Goal: Task Accomplishment & Management: Use online tool/utility

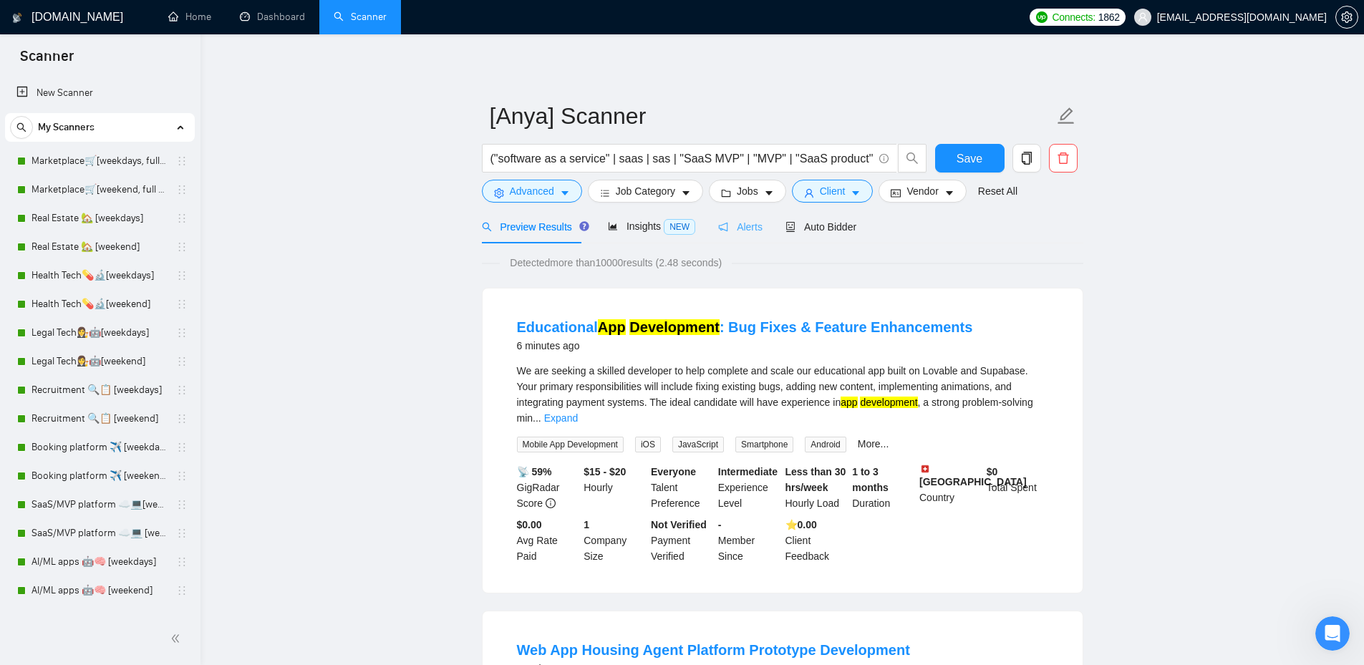
scroll to position [164, 0]
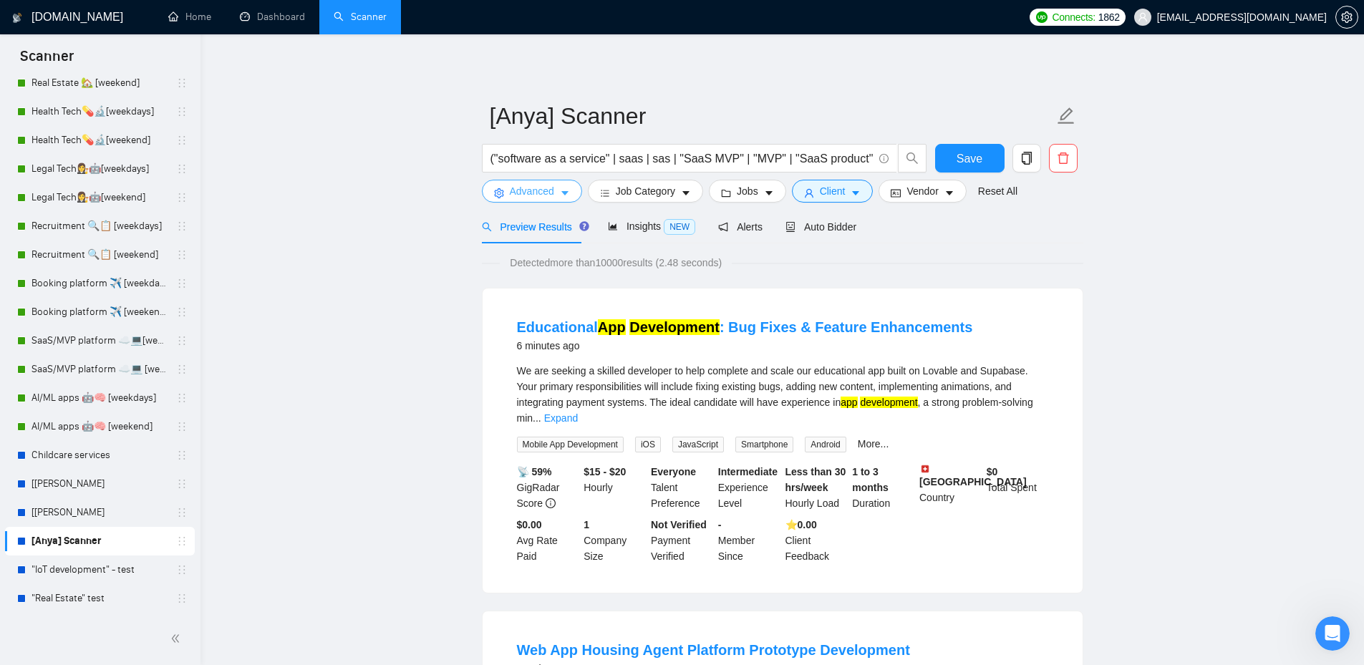
click at [505, 194] on button "Advanced" at bounding box center [532, 191] width 100 height 23
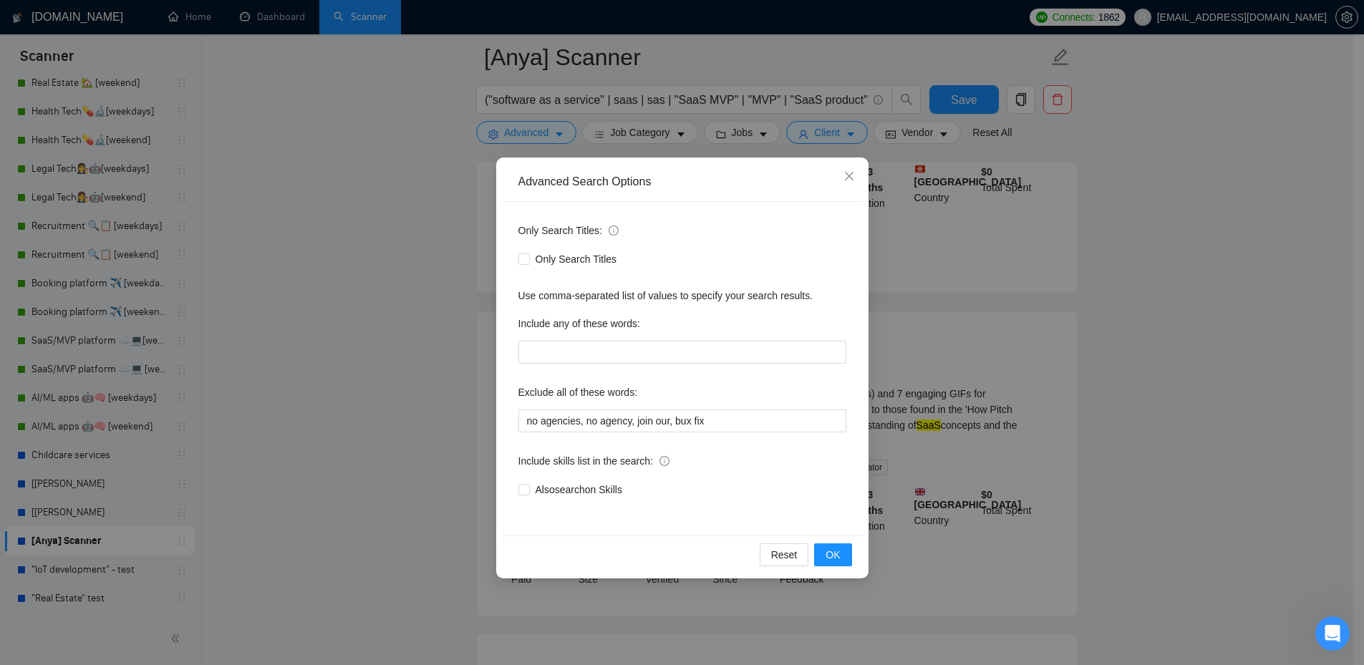
scroll to position [644, 0]
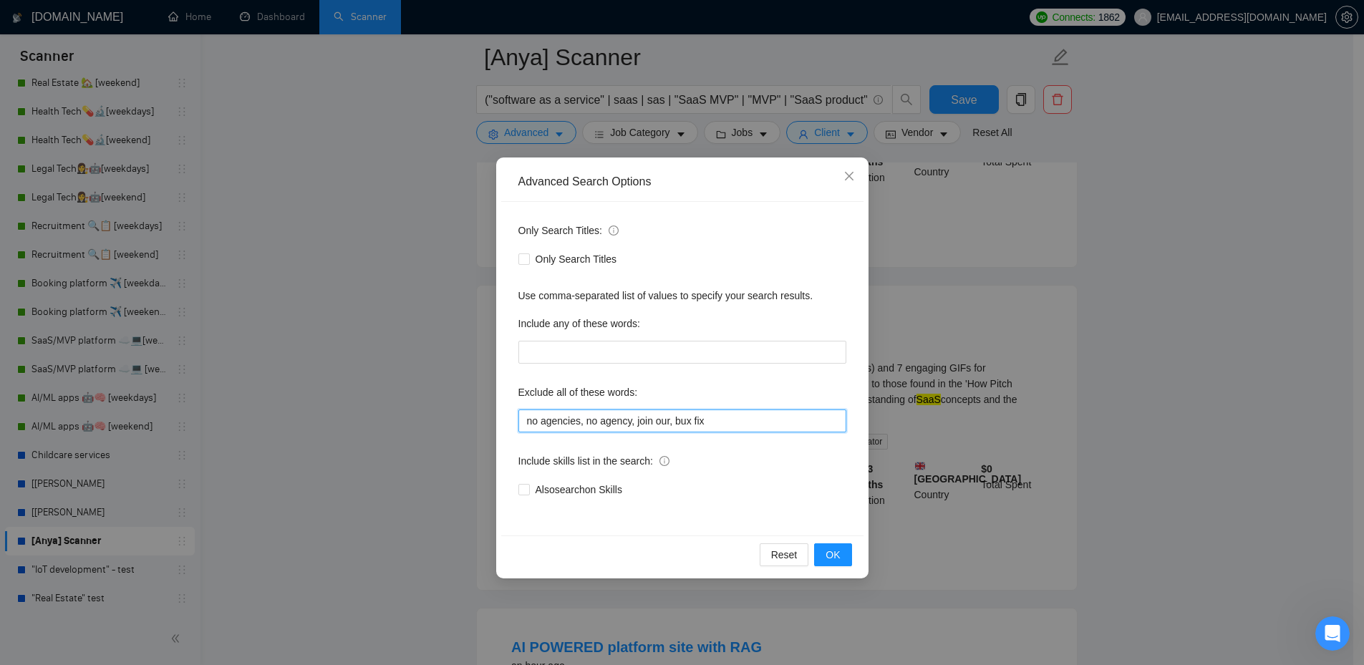
click at [734, 417] on input "no agencies, no agency, join our, bux fix" at bounding box center [682, 420] width 328 height 23
paste input "Video Creator"
paste input "UGC Video Content Creator"
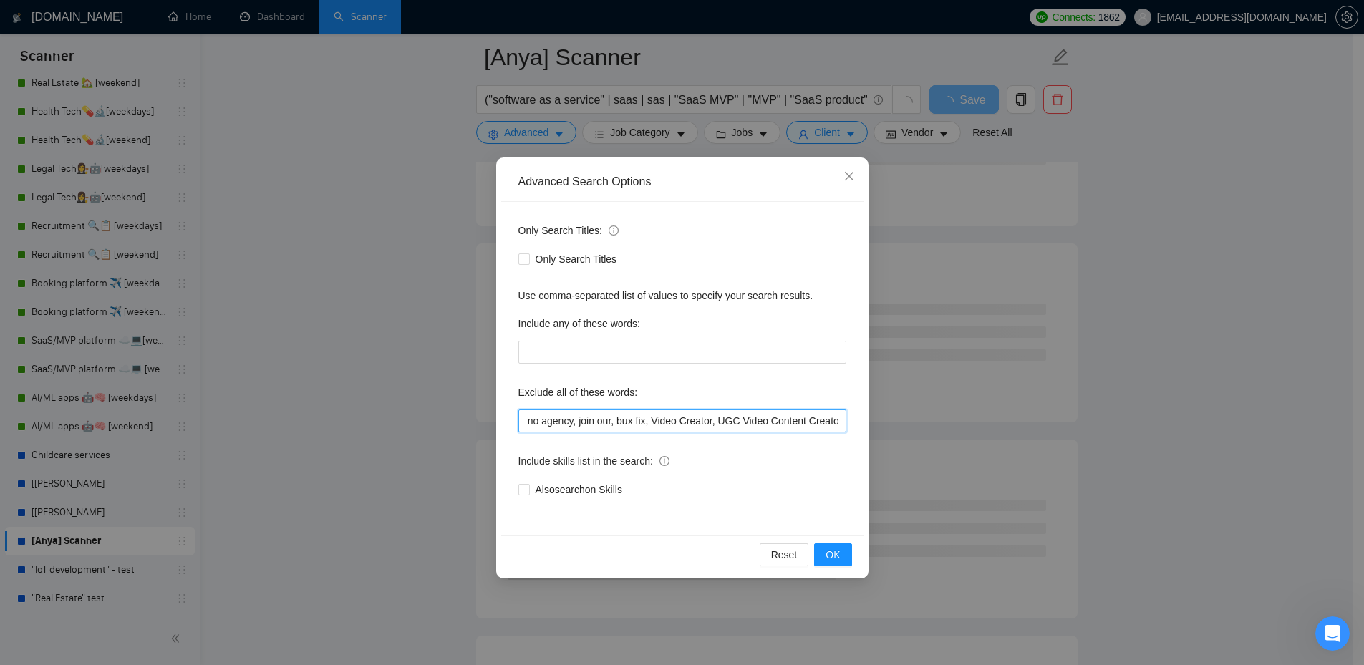
drag, startPoint x: 761, startPoint y: 425, endPoint x: 714, endPoint y: 423, distance: 46.6
click at [714, 423] on input "no agencies, no agency, join our, bux fix, Video Creator, UGC Video Content Cre…" at bounding box center [682, 420] width 328 height 23
click at [838, 562] on span "OK" at bounding box center [832, 555] width 14 height 16
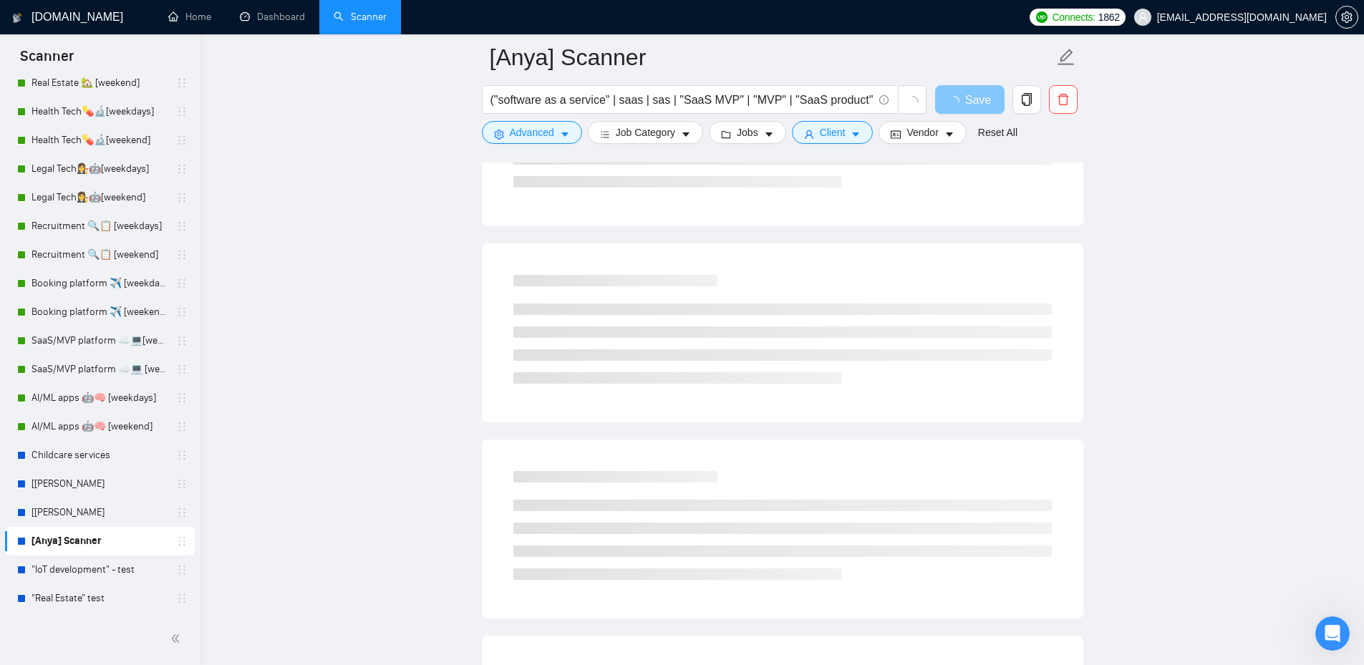
click at [976, 106] on span "Save" at bounding box center [978, 100] width 26 height 18
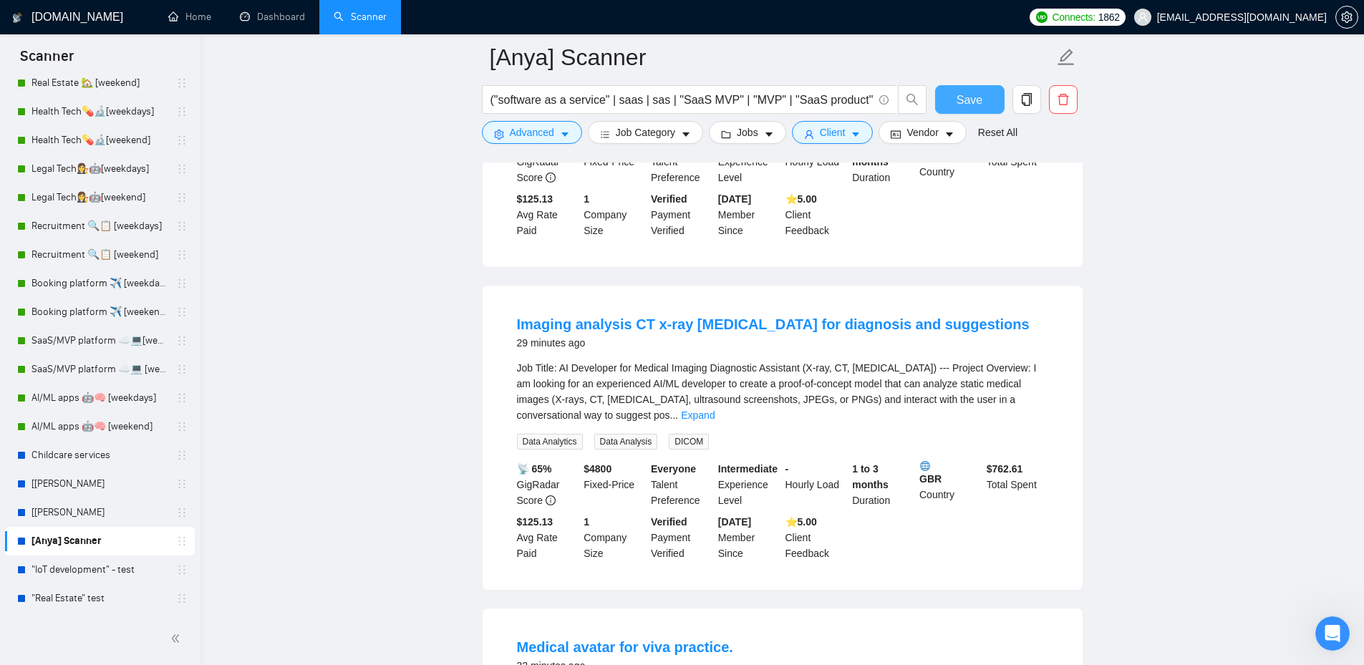
click at [973, 102] on span "Save" at bounding box center [969, 100] width 26 height 18
click at [525, 131] on span "Advanced" at bounding box center [532, 133] width 44 height 16
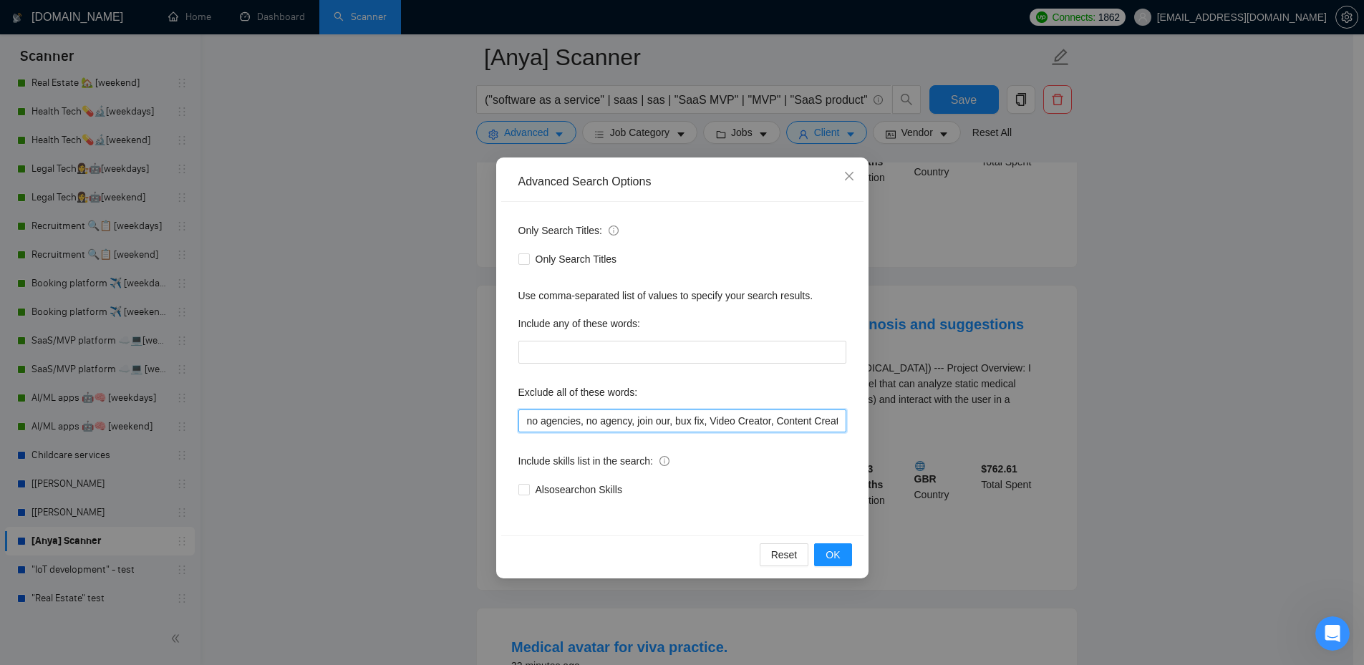
click at [804, 419] on input "no agencies, no agency, join our, bux fix, Video Creator, Content Creator" at bounding box center [682, 420] width 328 height 23
paste input "[DEMOGRAPHIC_DATA] Translator & Content Manager"
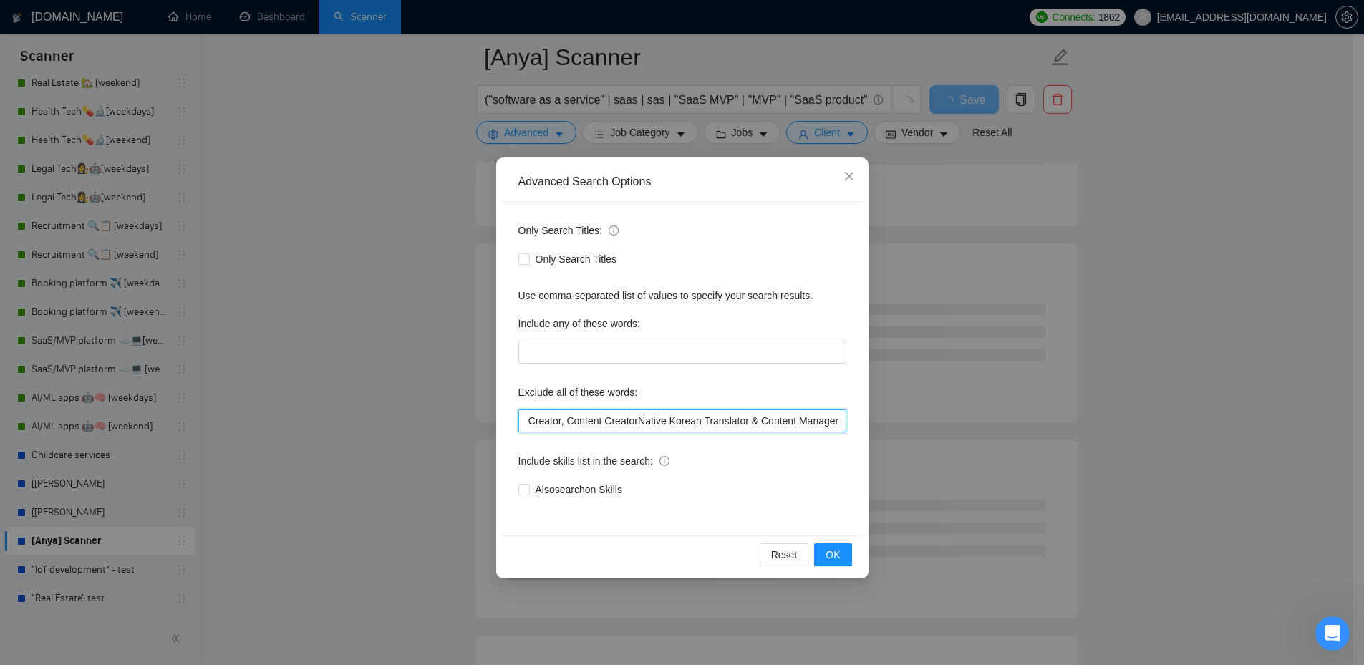
drag, startPoint x: 634, startPoint y: 424, endPoint x: 699, endPoint y: 421, distance: 65.9
click at [699, 421] on input "no agencies, no agency, join our, bux fix, Video Creator, Content CreatorNative…" at bounding box center [682, 420] width 328 height 23
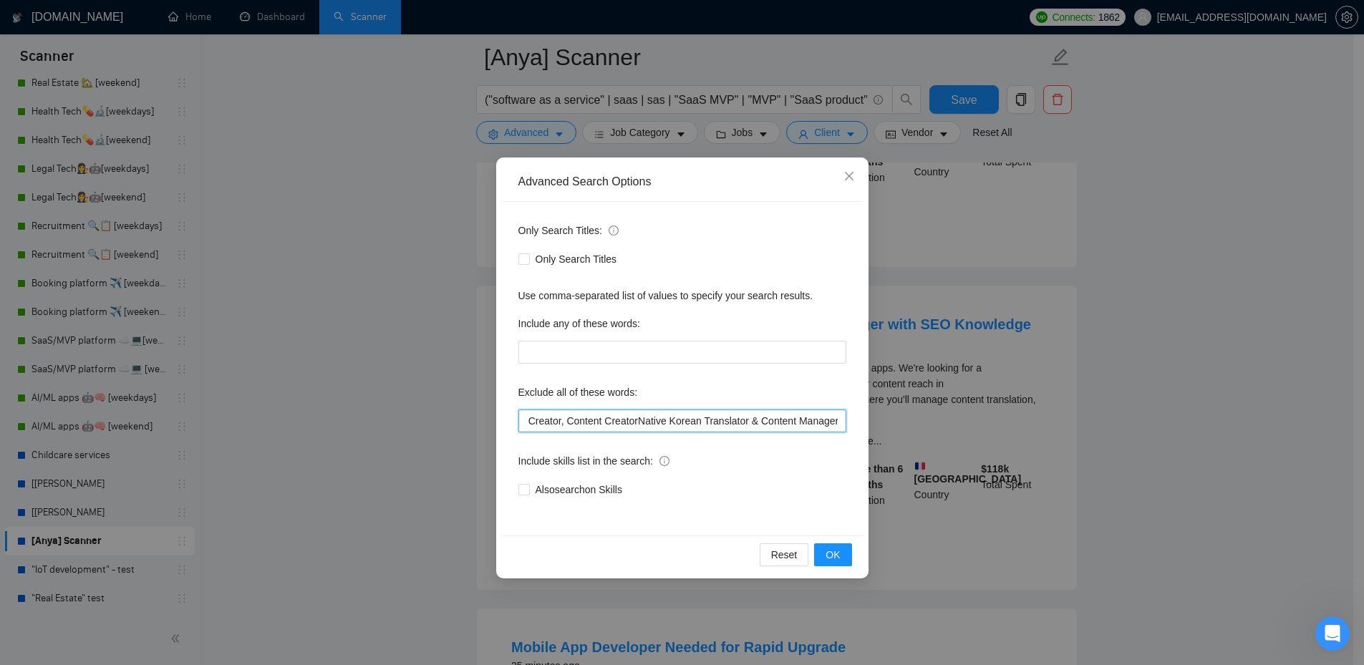
drag, startPoint x: 759, startPoint y: 420, endPoint x: 636, endPoint y: 419, distance: 122.4
click at [636, 419] on input "no agencies, no agency, join our, bux fix, Video Creator, Content CreatorNative…" at bounding box center [682, 420] width 328 height 23
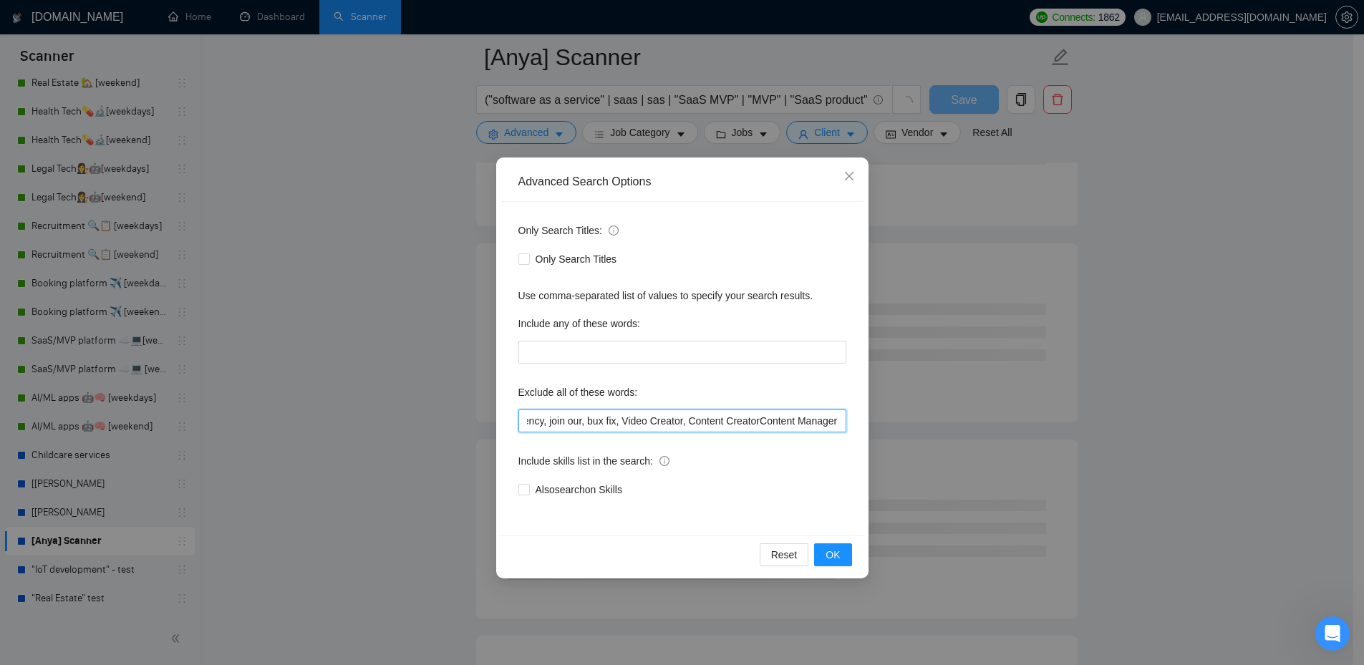
scroll to position [0, 88]
click at [833, 554] on span "OK" at bounding box center [832, 555] width 14 height 16
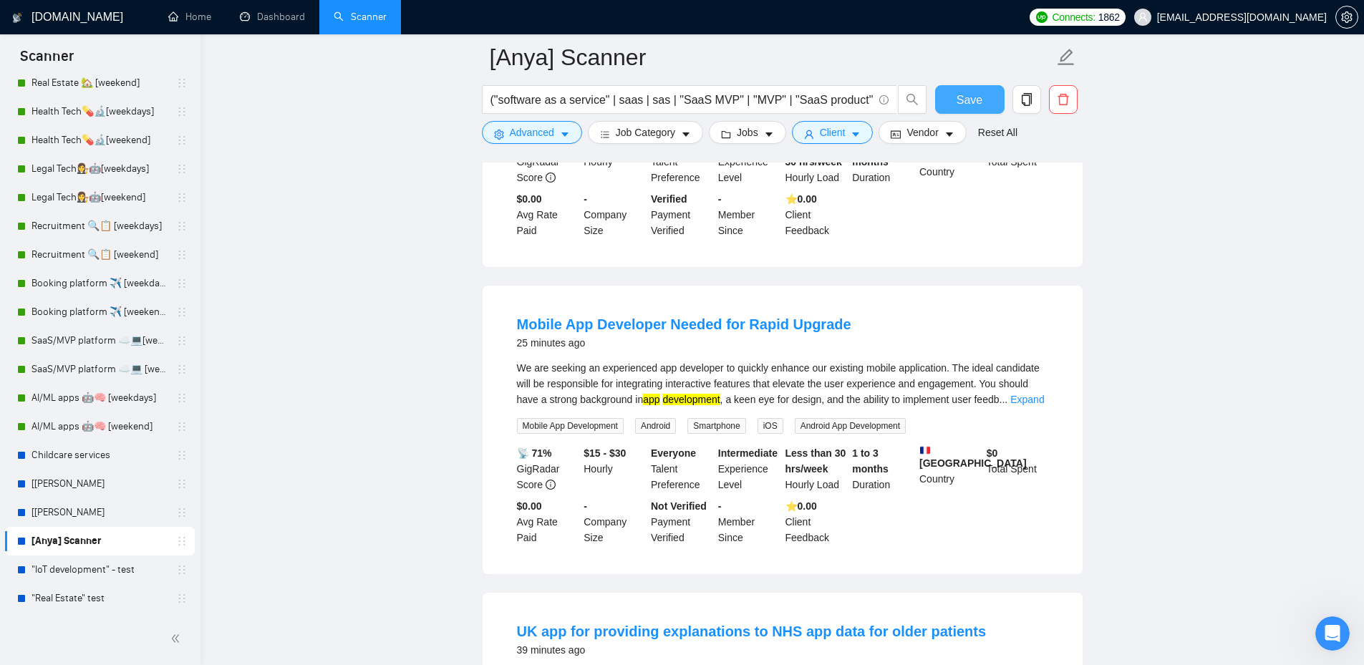
click at [979, 108] on span "Save" at bounding box center [969, 100] width 26 height 18
click at [538, 130] on span "Advanced" at bounding box center [532, 133] width 44 height 16
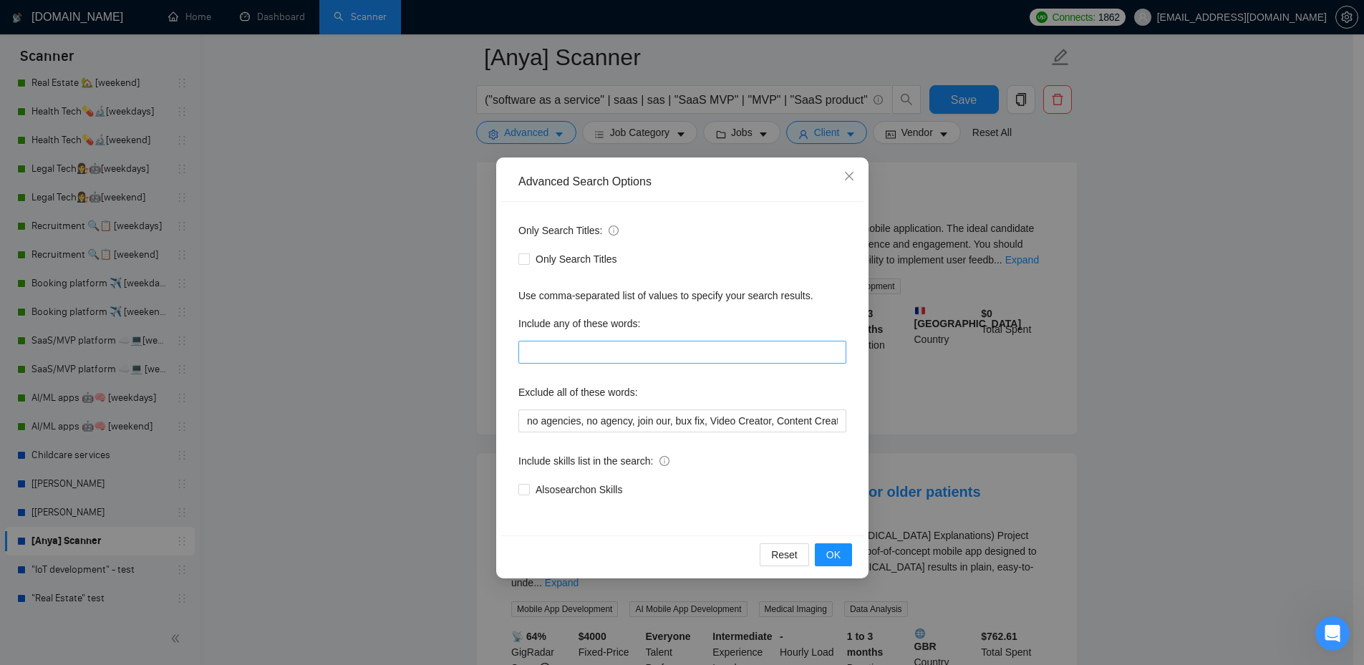
scroll to position [1145, 0]
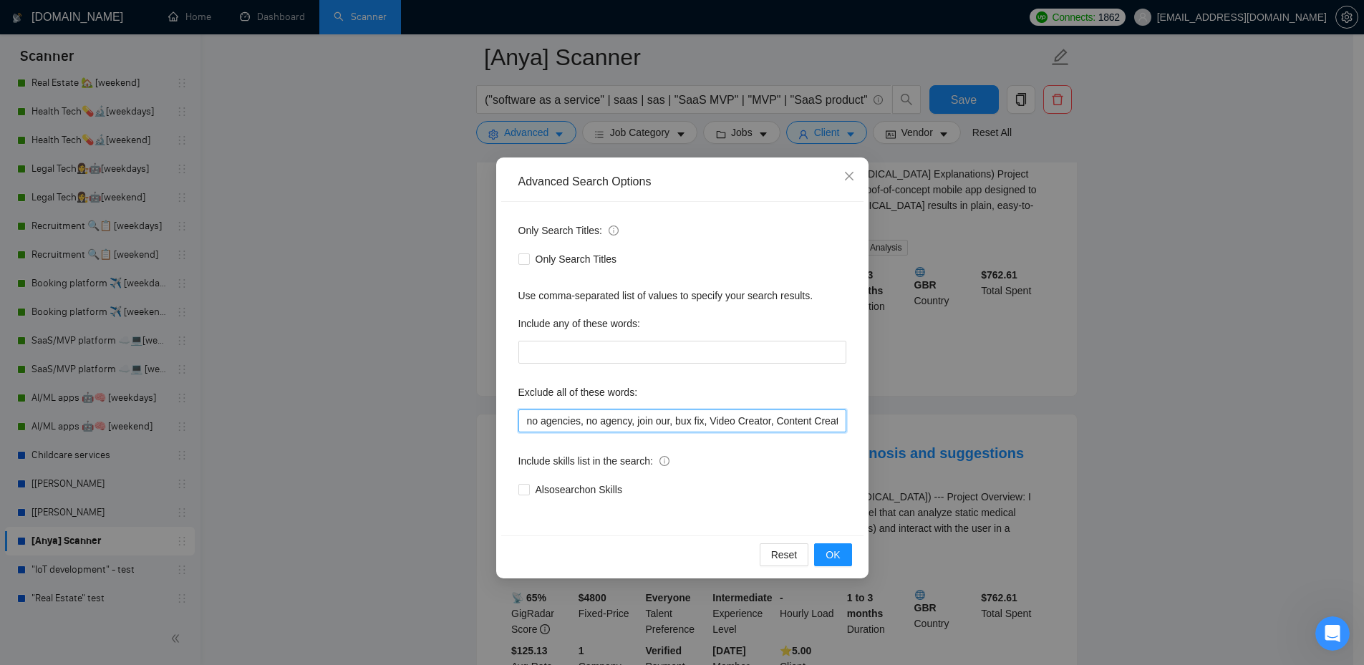
click at [706, 419] on input "no agencies, no agency, join our, bux fix, Video Creator, Content Creator, Cont…" at bounding box center [682, 420] width 328 height 23
paste input "Immediate need"
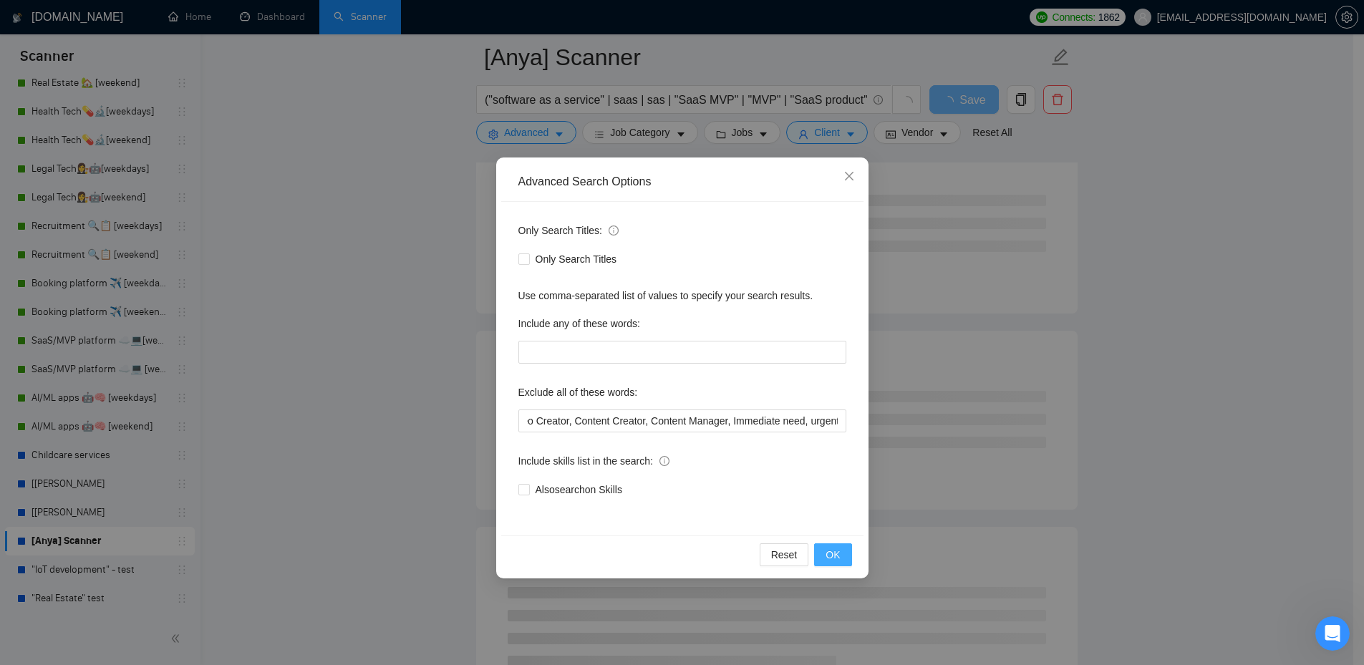
scroll to position [0, 0]
click at [831, 554] on span "OK" at bounding box center [832, 555] width 14 height 16
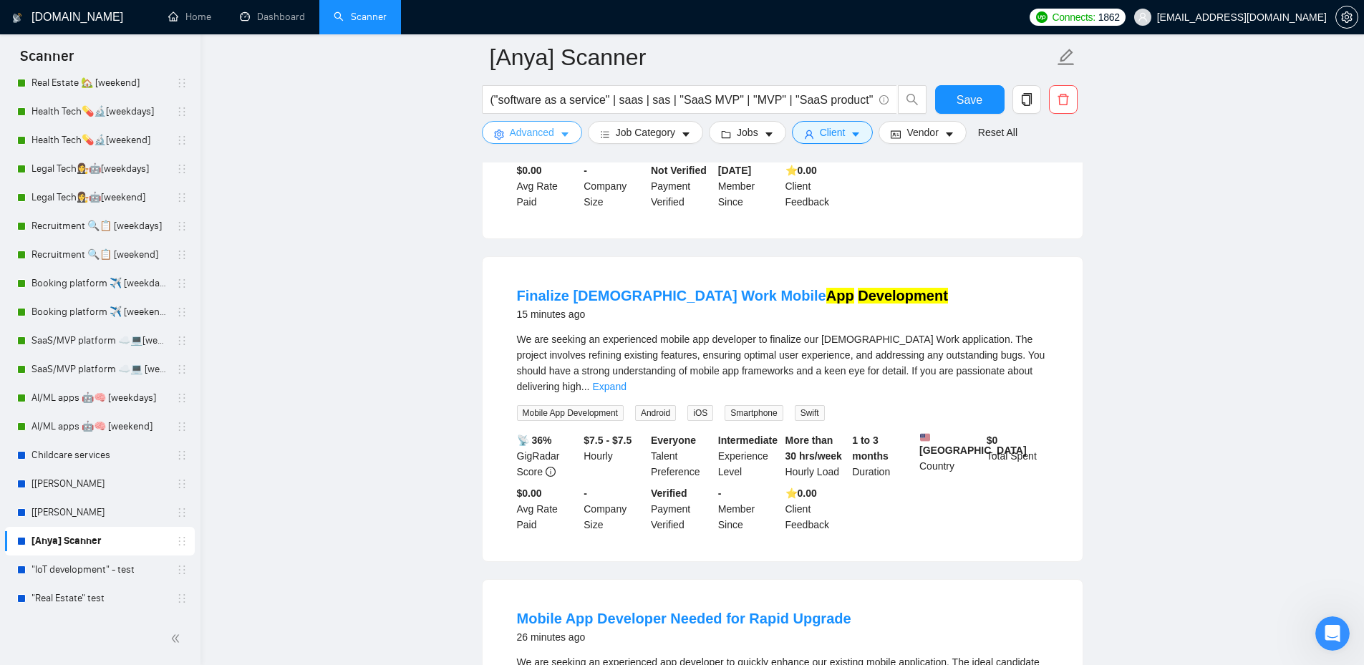
scroll to position [430, 0]
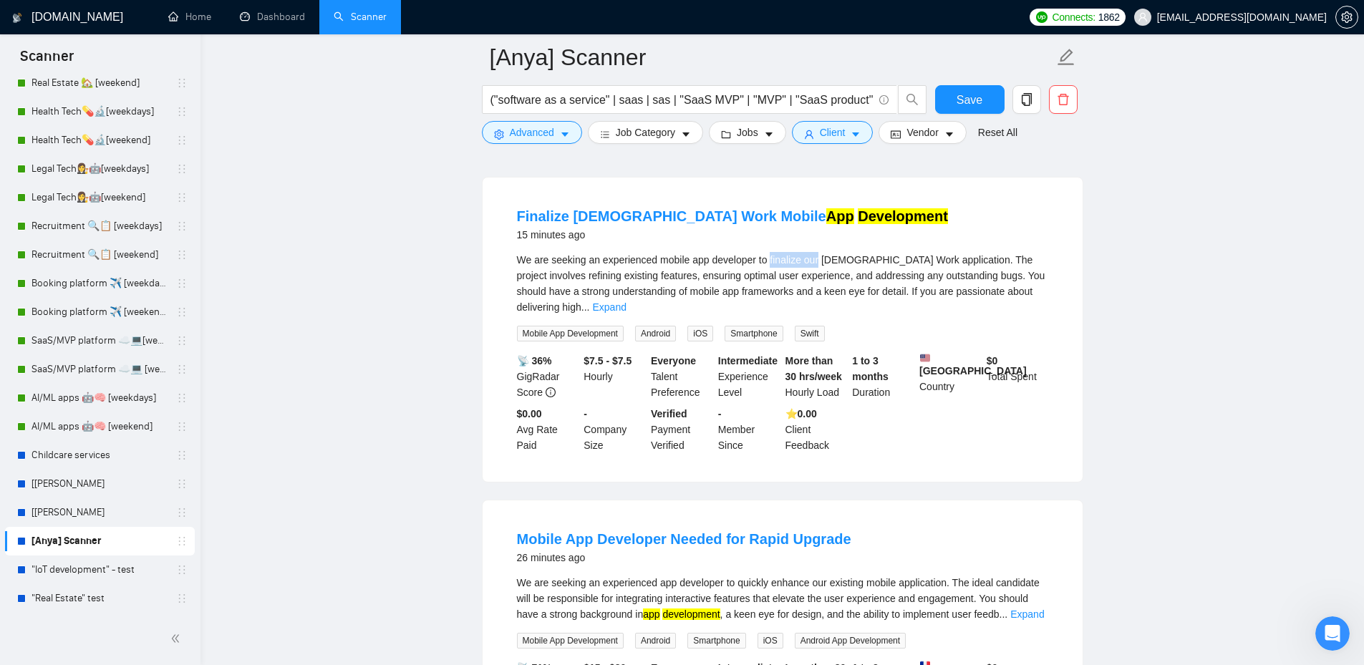
drag, startPoint x: 768, startPoint y: 267, endPoint x: 817, endPoint y: 266, distance: 48.7
click at [817, 266] on span "We are seeking an experienced mobile app developer to finalize our [DEMOGRAPHIC…" at bounding box center [781, 283] width 528 height 59
copy span "finalize our"
click at [545, 125] on span "Advanced" at bounding box center [532, 133] width 44 height 16
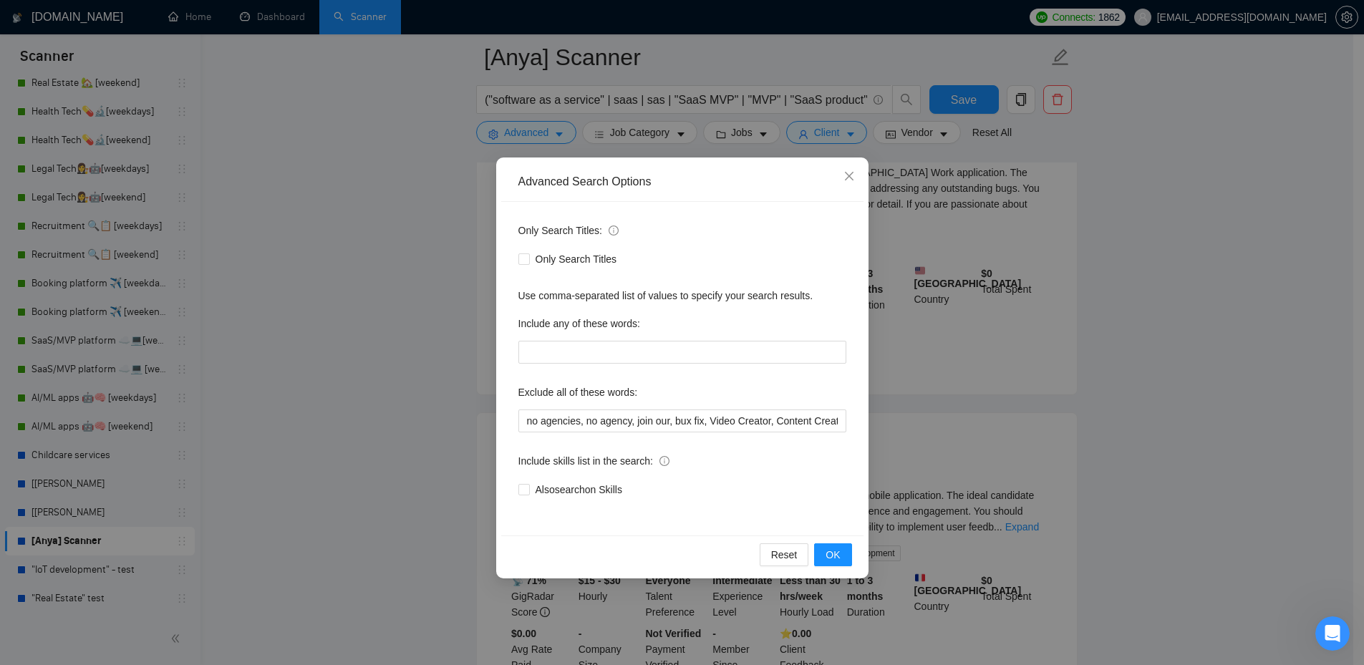
scroll to position [787, 0]
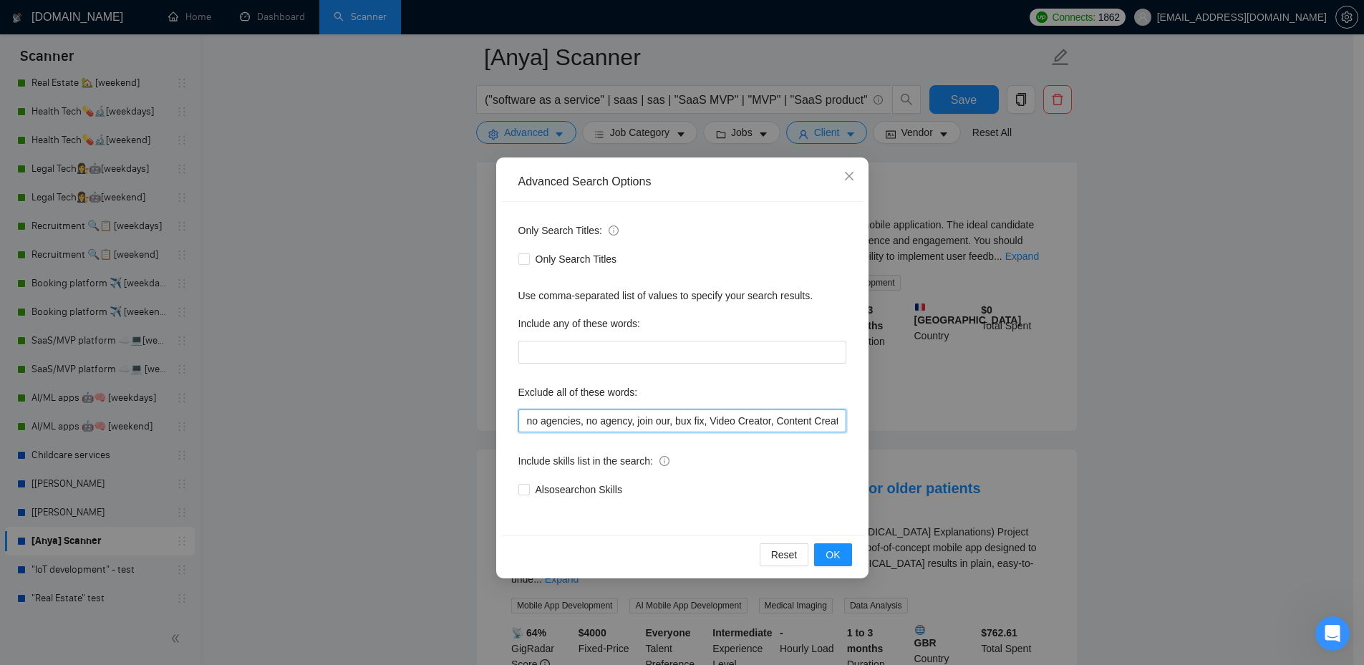
click at [775, 427] on input "no agencies, no agency, join our, bux fix, Video Creator, Content Creator, Cont…" at bounding box center [682, 420] width 328 height 23
paste input "finalize our"
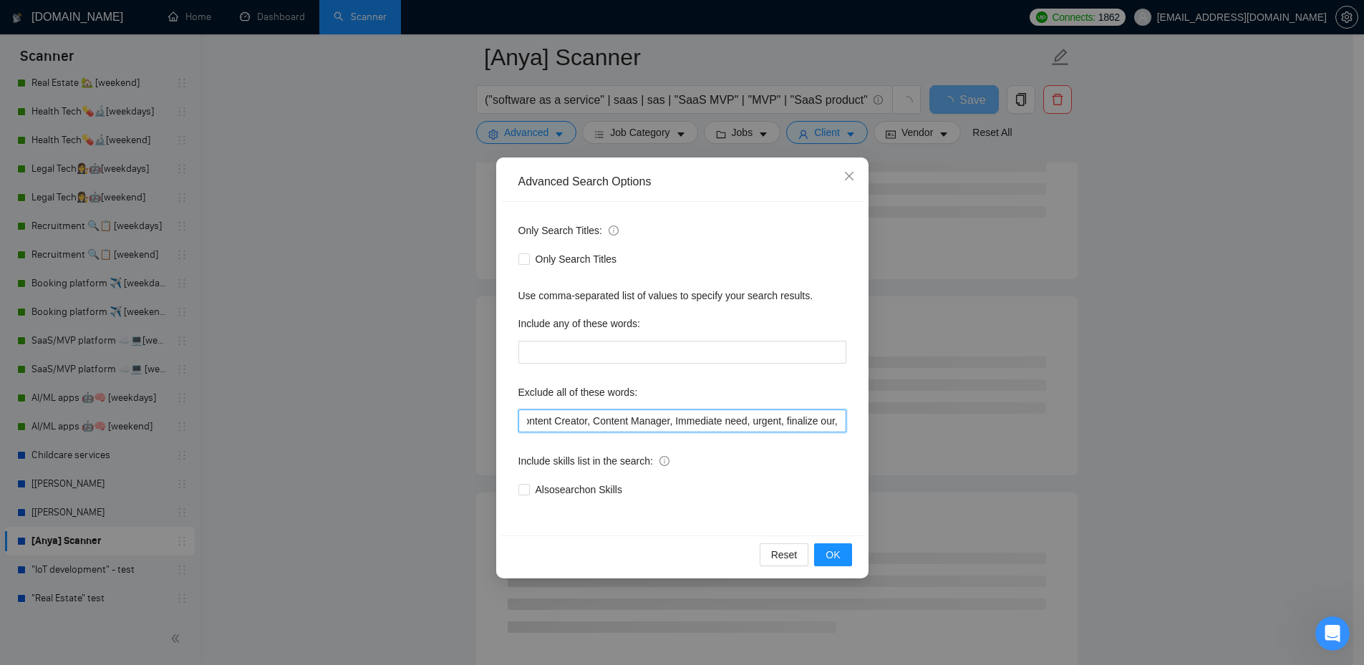
paste input "finalize our"
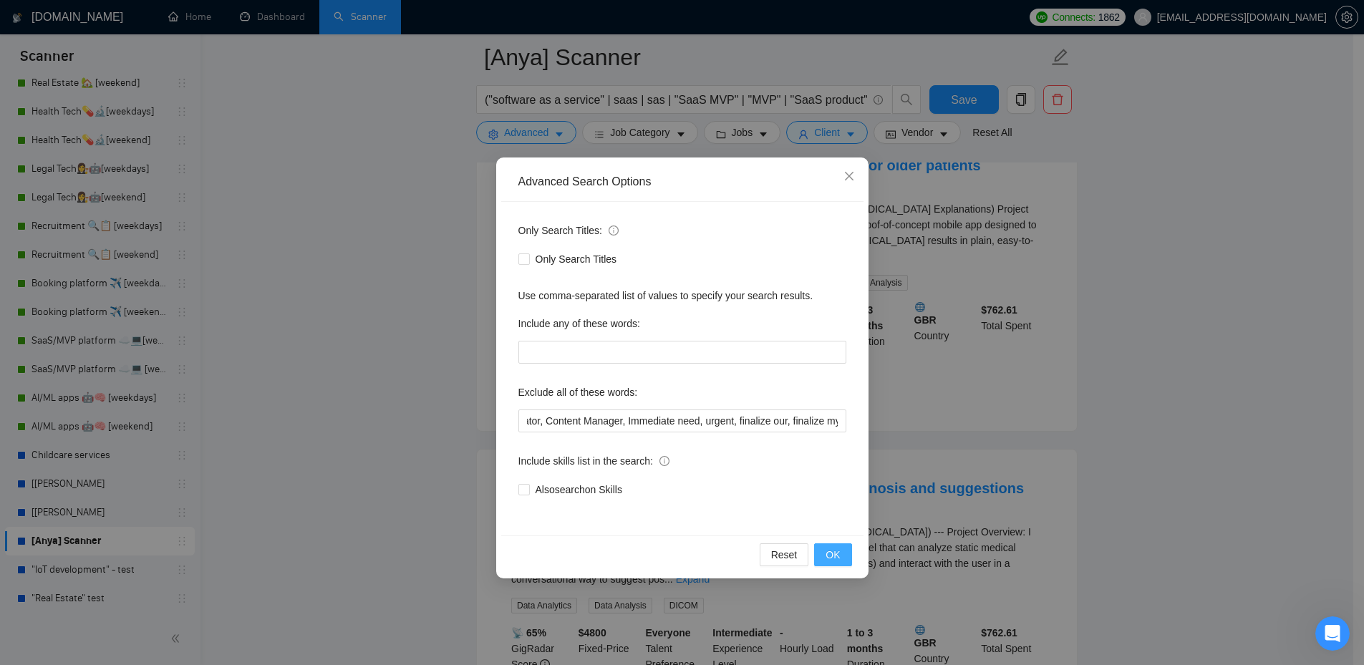
click at [839, 563] on button "OK" at bounding box center [832, 554] width 37 height 23
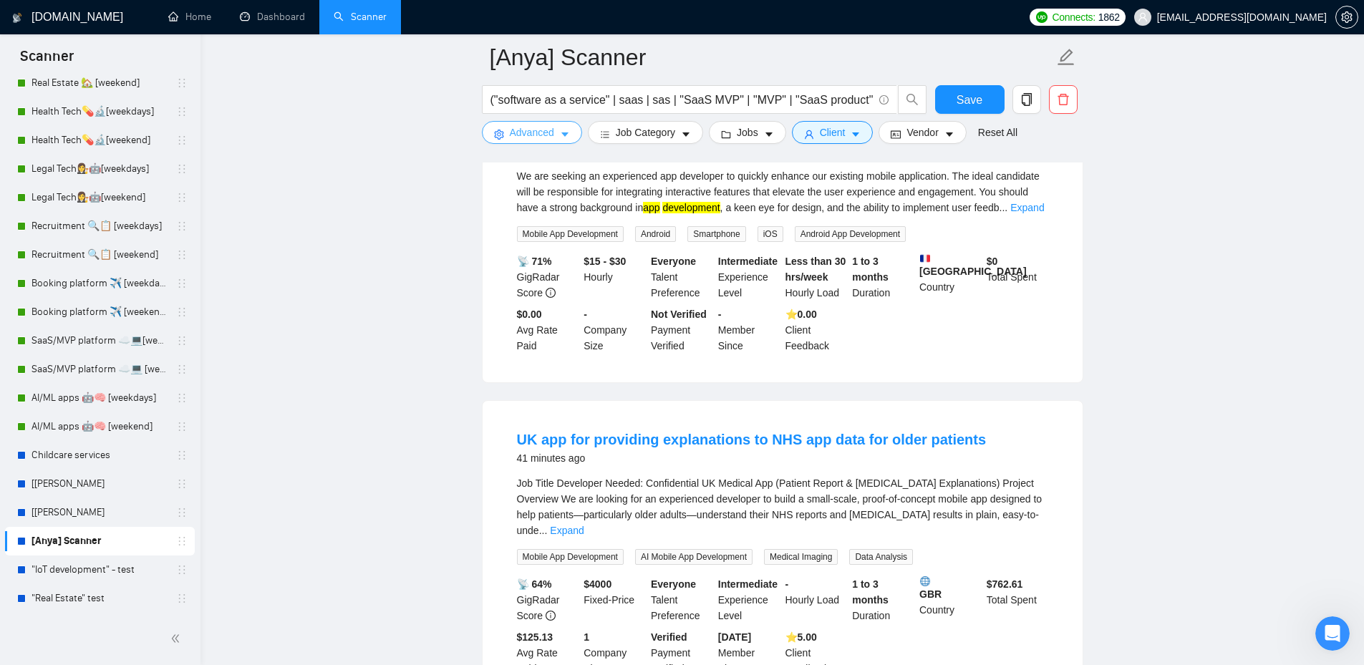
scroll to position [286, 0]
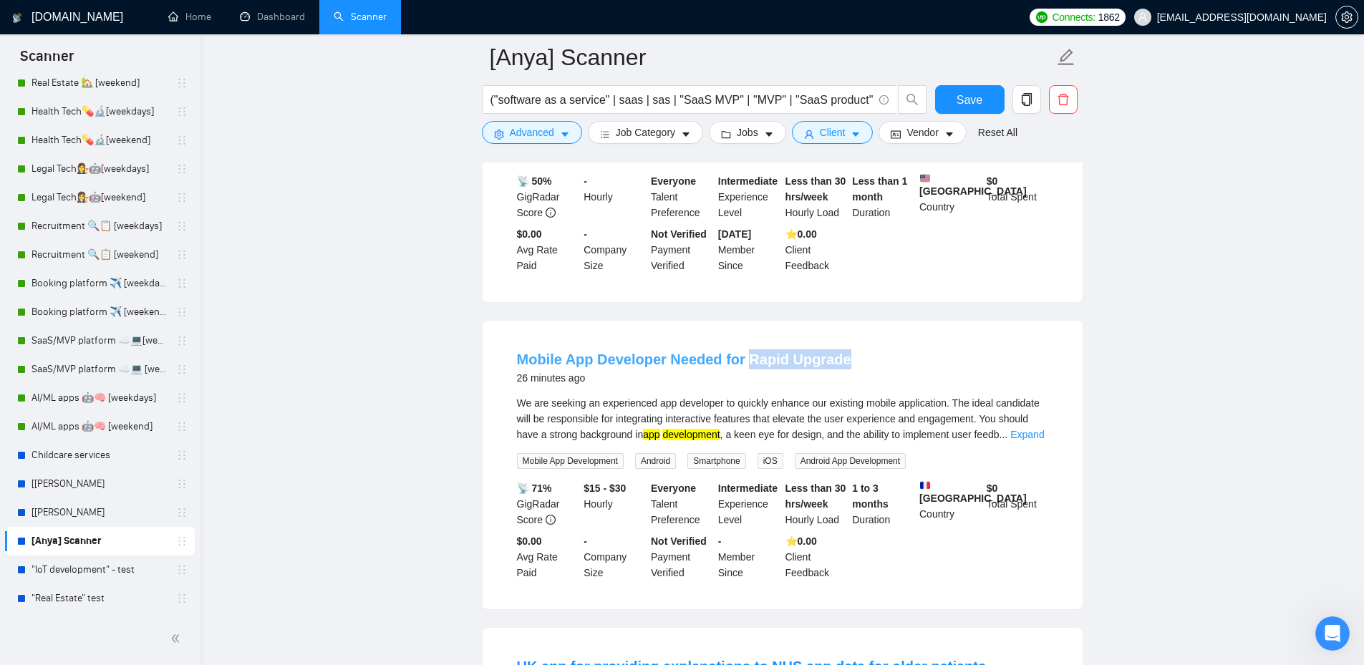
copy link "Rapid Upgrade"
drag, startPoint x: 844, startPoint y: 365, endPoint x: 1349, endPoint y: 357, distance: 505.4
click at [534, 147] on form "[Anya] Scanner ("software as a service" | saas | sas | "SaaS MVP" | "MVP" | "Sa…" at bounding box center [782, 92] width 601 height 117
click at [534, 130] on span "Advanced" at bounding box center [532, 133] width 44 height 16
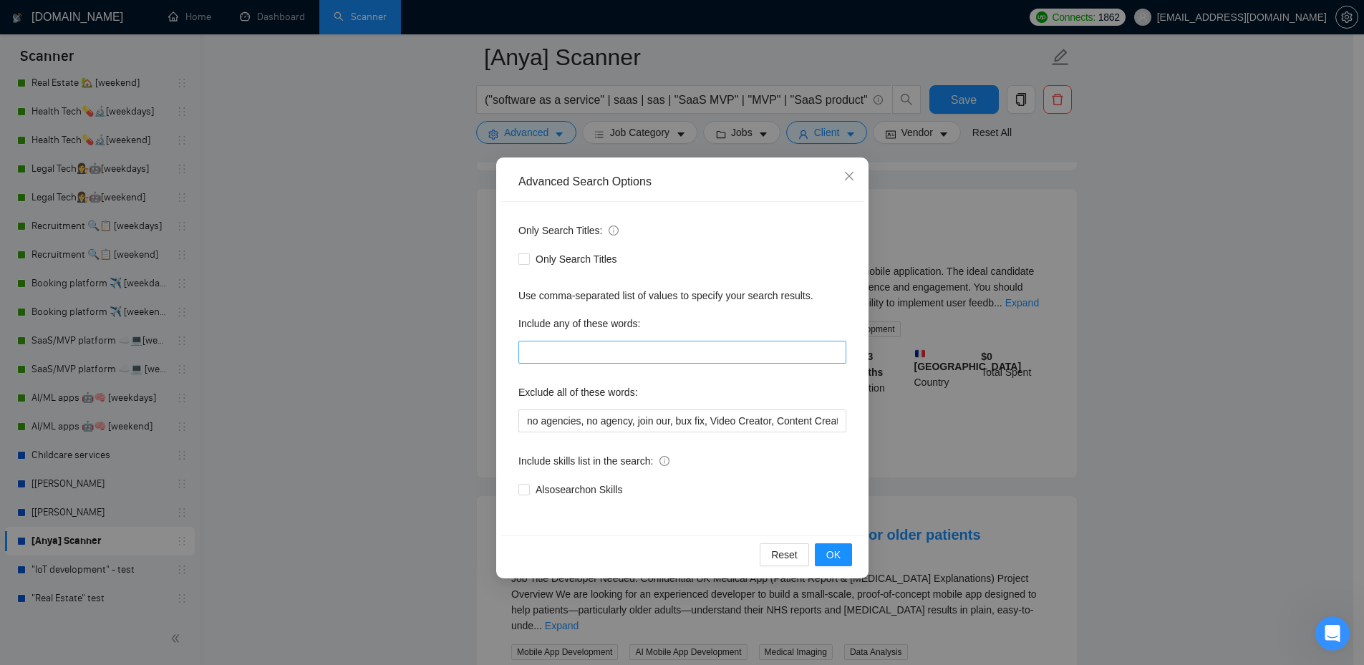
scroll to position [644, 0]
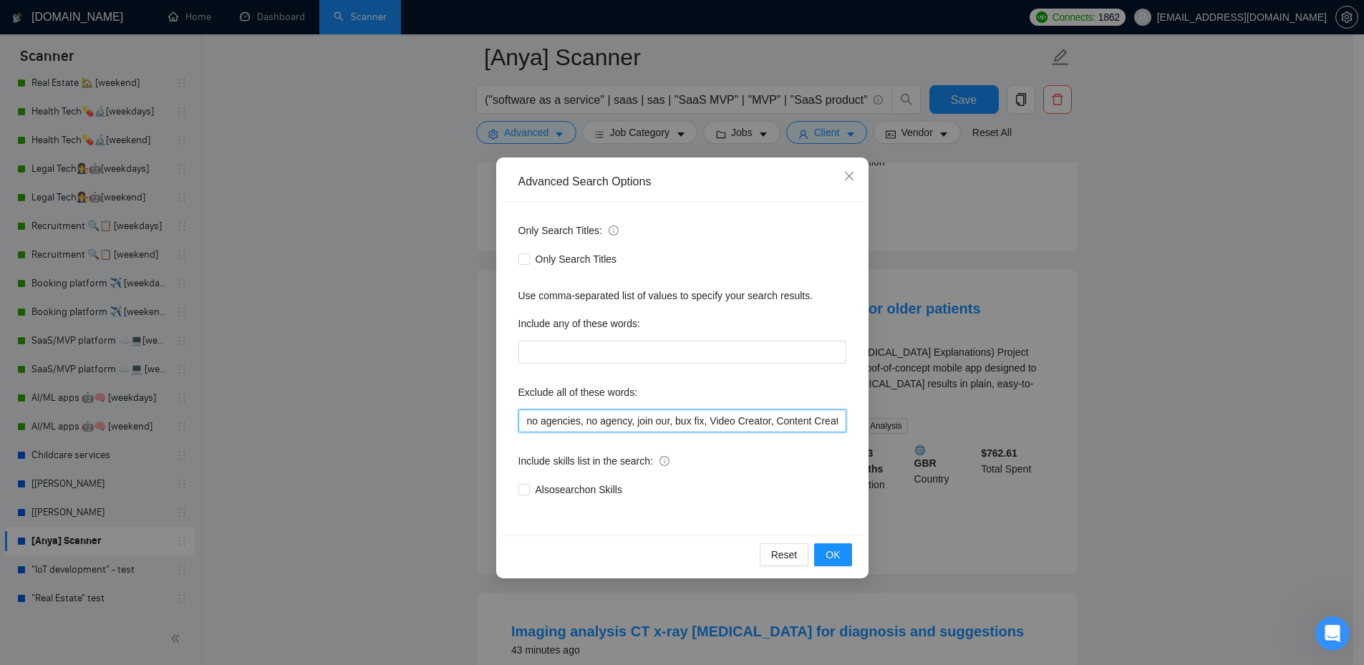
click at [777, 430] on input "no agencies, no agency, join our, bux fix, Video Creator, Content Creator, Cont…" at bounding box center [682, 420] width 328 height 23
paste input "Rapid Upgrade"
click at [847, 556] on button "OK" at bounding box center [832, 554] width 37 height 23
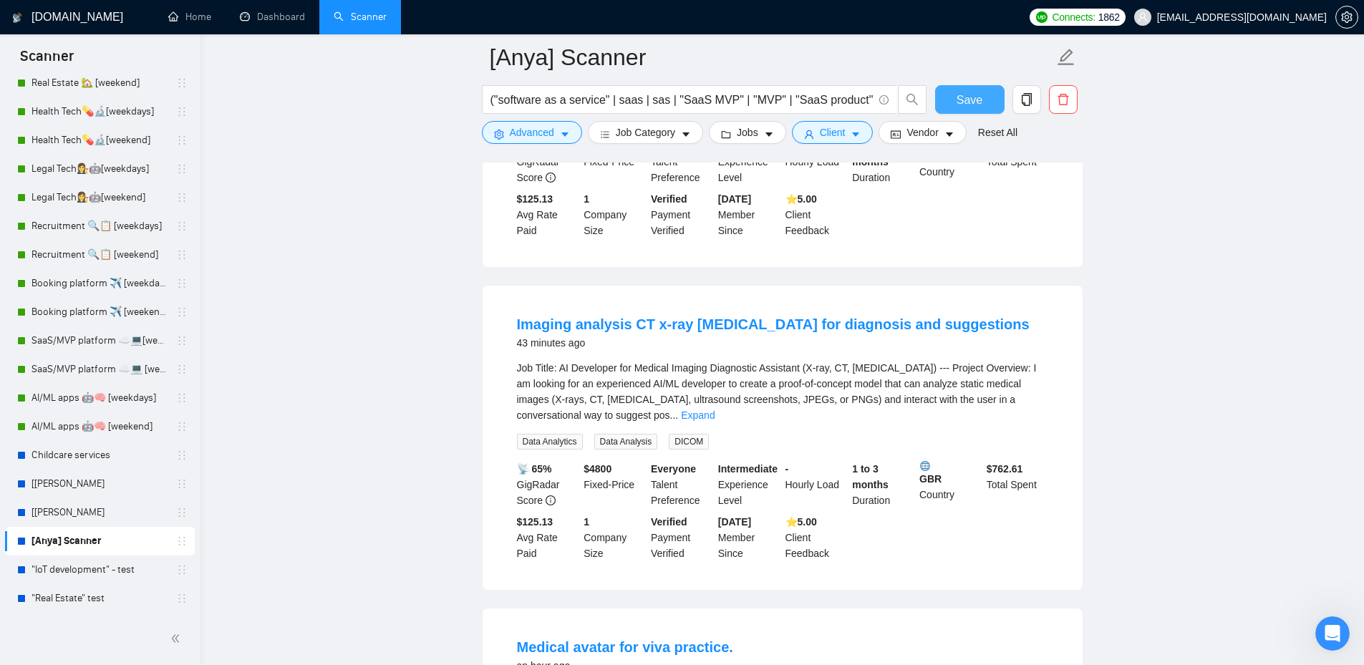
click at [961, 97] on span "Save" at bounding box center [969, 100] width 26 height 18
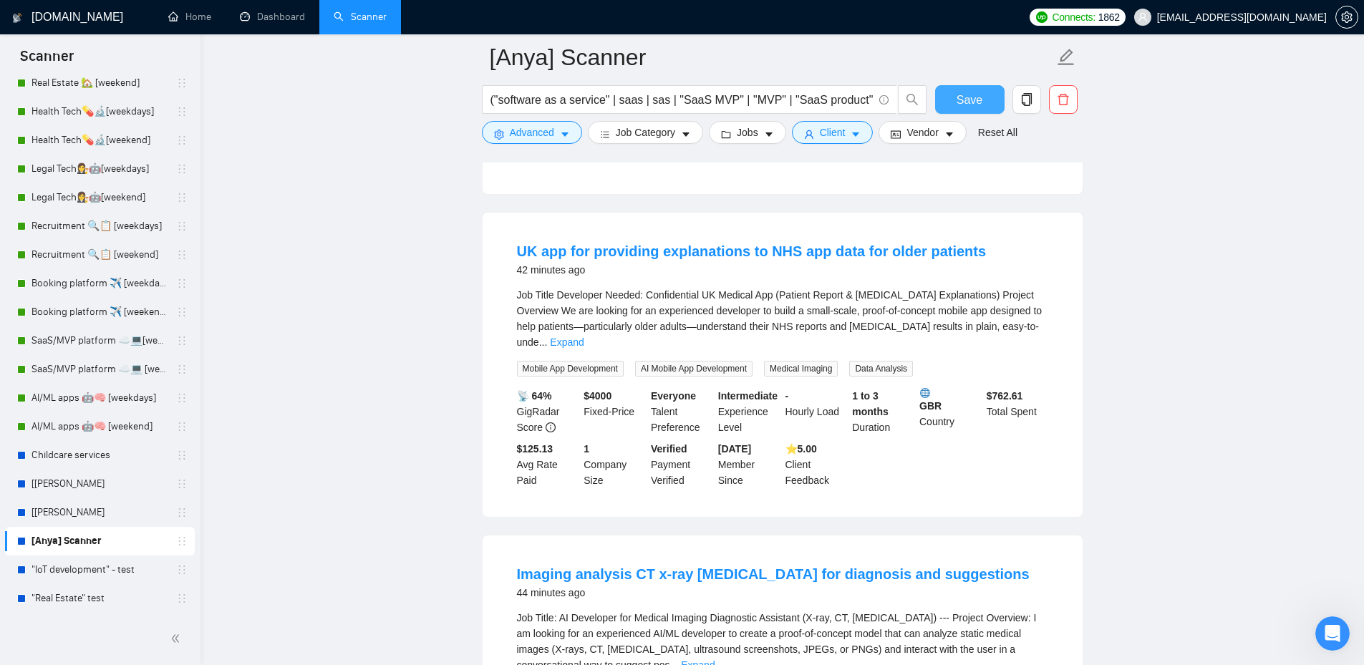
scroll to position [430, 0]
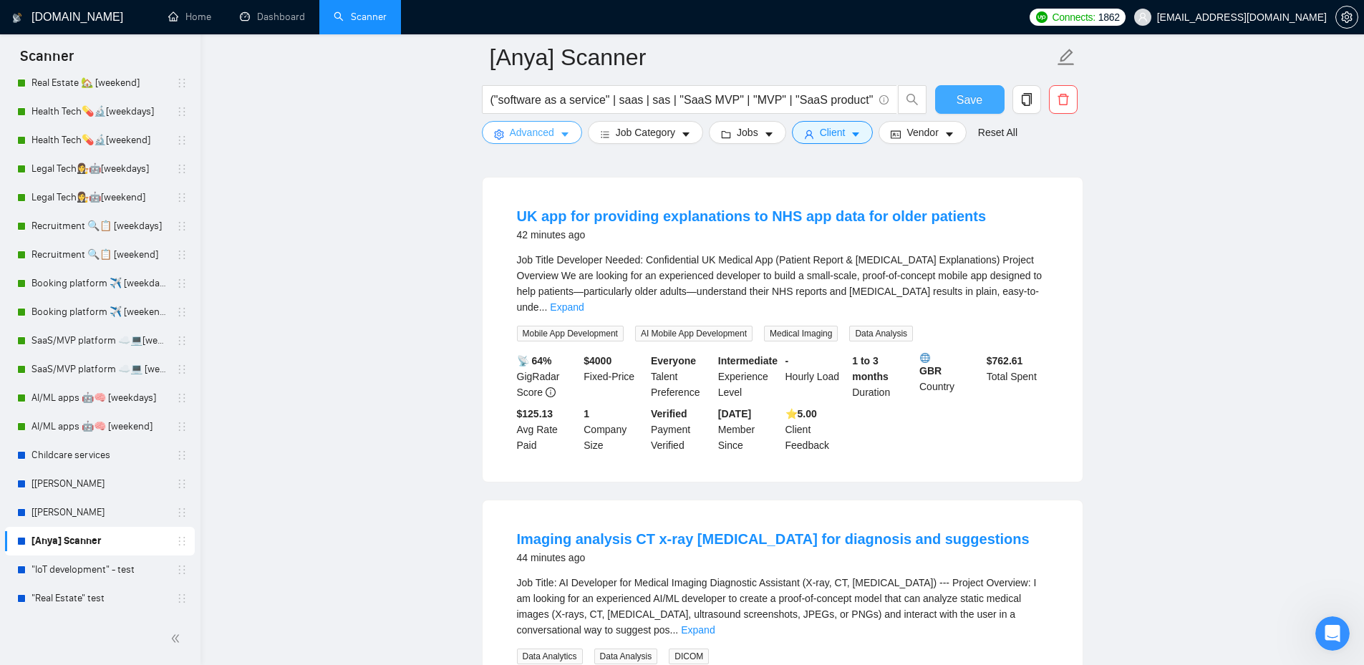
click at [507, 136] on button "Advanced" at bounding box center [532, 132] width 100 height 23
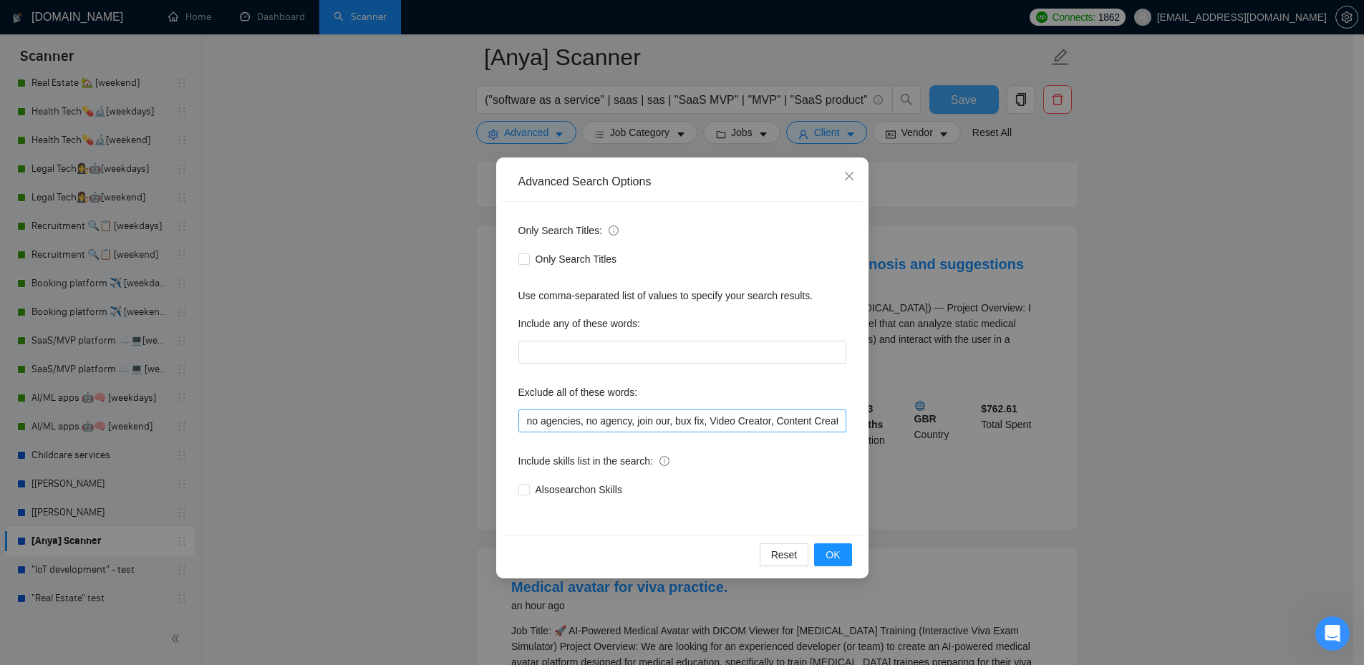
scroll to position [716, 0]
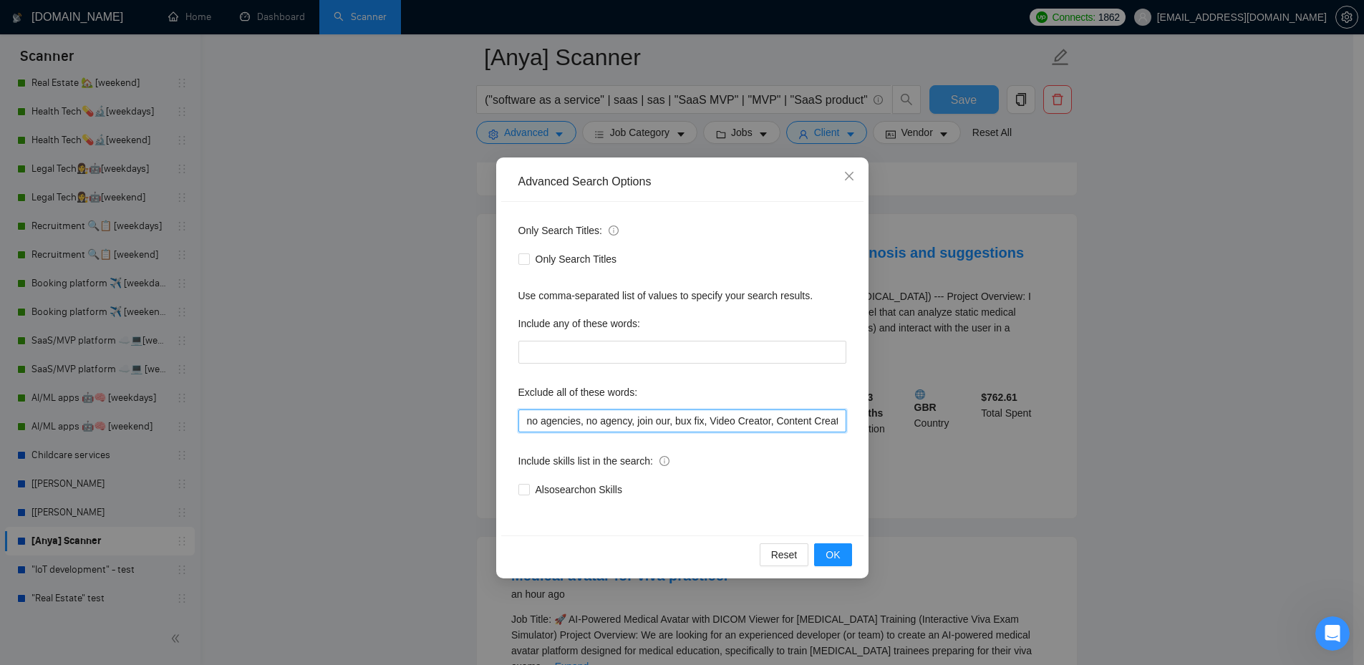
click at [753, 422] on input "no agencies, no agency, join our, bux fix, Video Creator, Content Creator, Cont…" at bounding box center [682, 420] width 328 height 23
paste input "to consult"
type input "no agencies, no agency, join our, bux fix, Video Creator, Content Creator, Cont…"
click at [847, 555] on button "OK" at bounding box center [832, 554] width 37 height 23
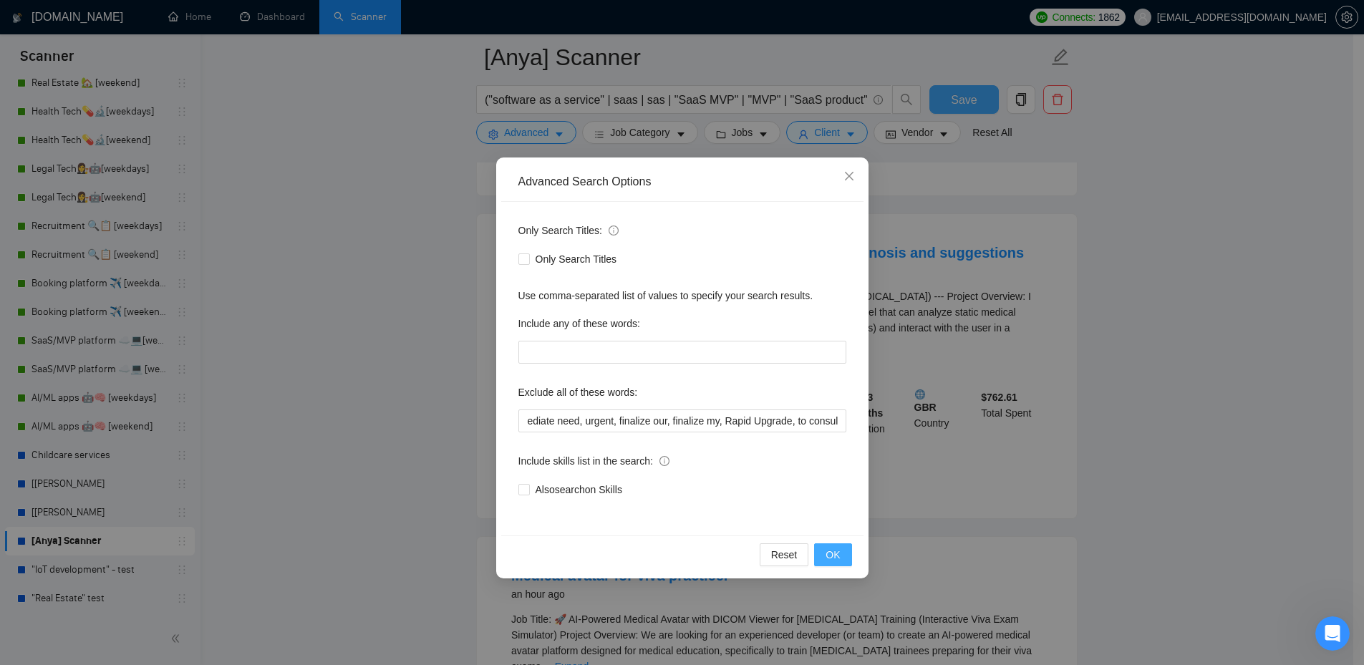
scroll to position [0, 0]
